Goal: Understand site structure: Grasp the organization and layout of the website

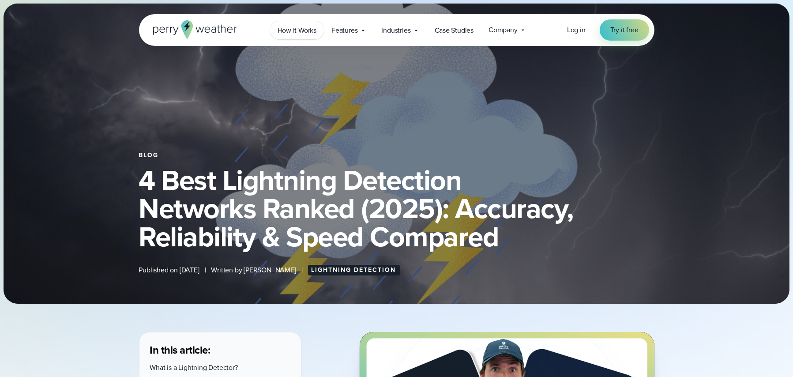
click at [300, 29] on span "How it Works" at bounding box center [296, 30] width 39 height 11
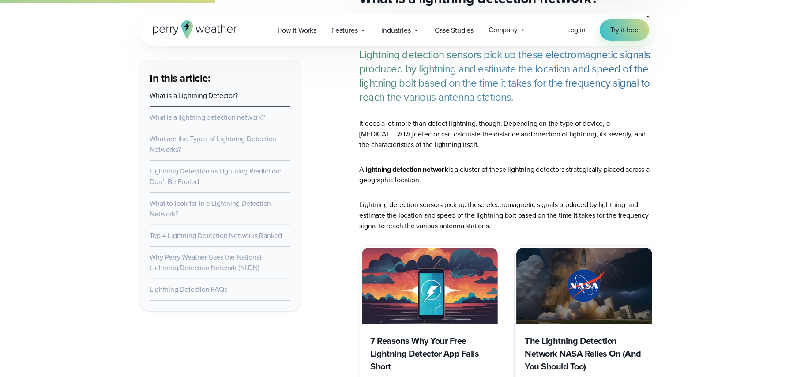
scroll to position [1003, 0]
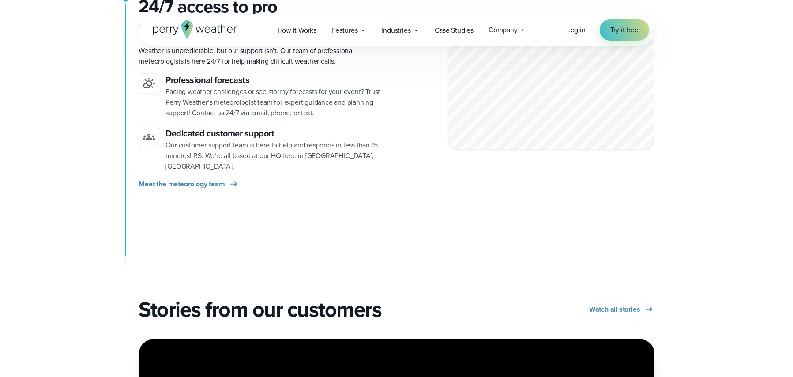
scroll to position [1279, 0]
